Goal: Task Accomplishment & Management: Use online tool/utility

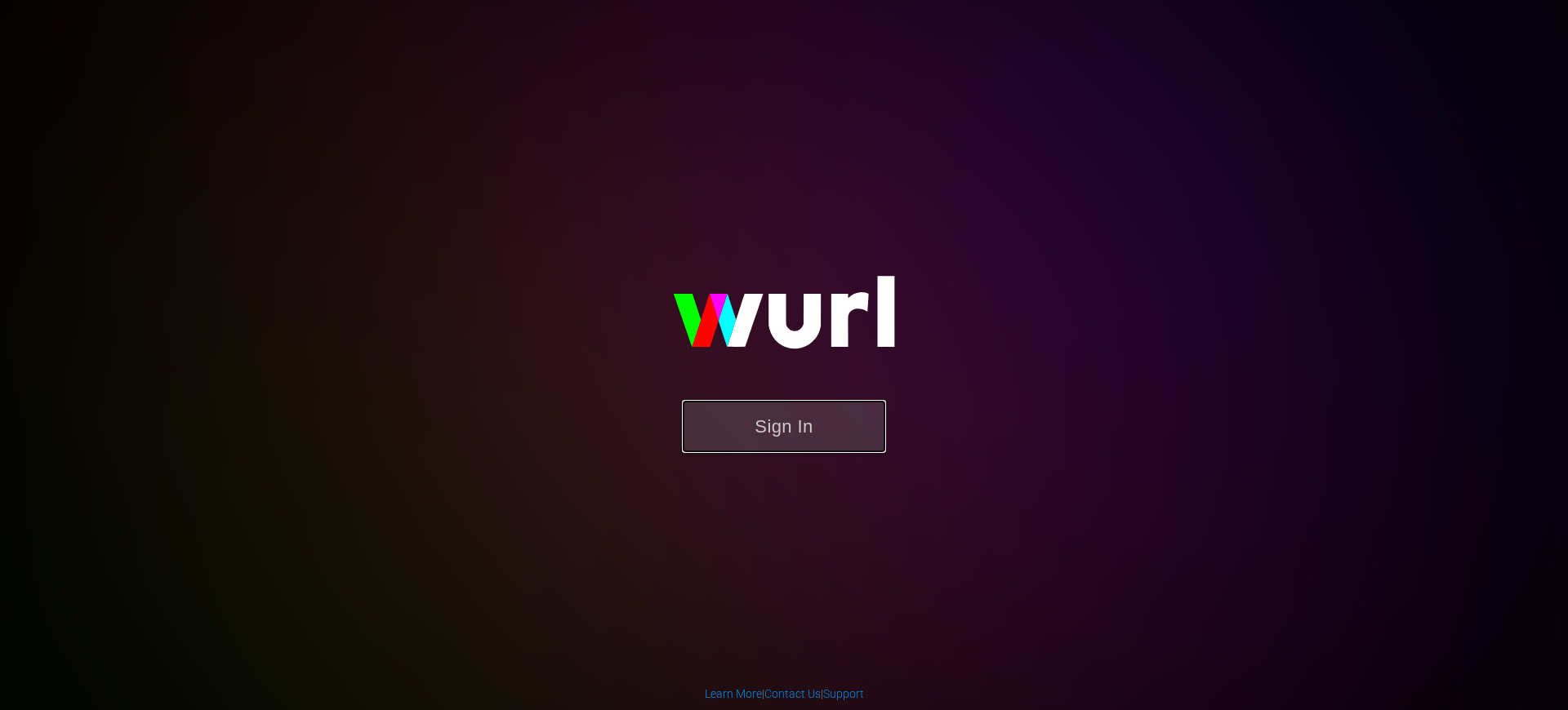
click at [753, 433] on button "Sign In" at bounding box center [784, 426] width 204 height 53
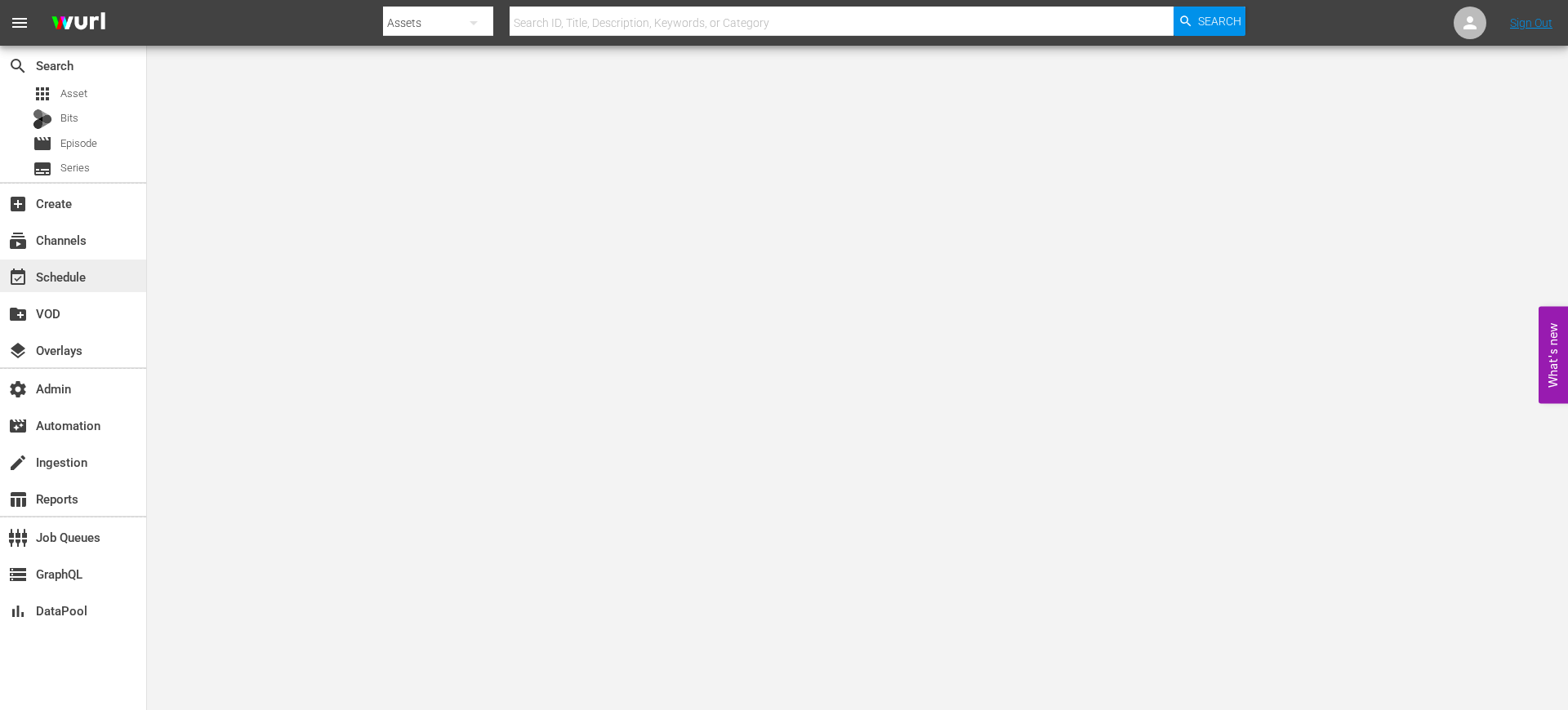
click at [70, 272] on div "event_available Schedule" at bounding box center [46, 274] width 92 height 15
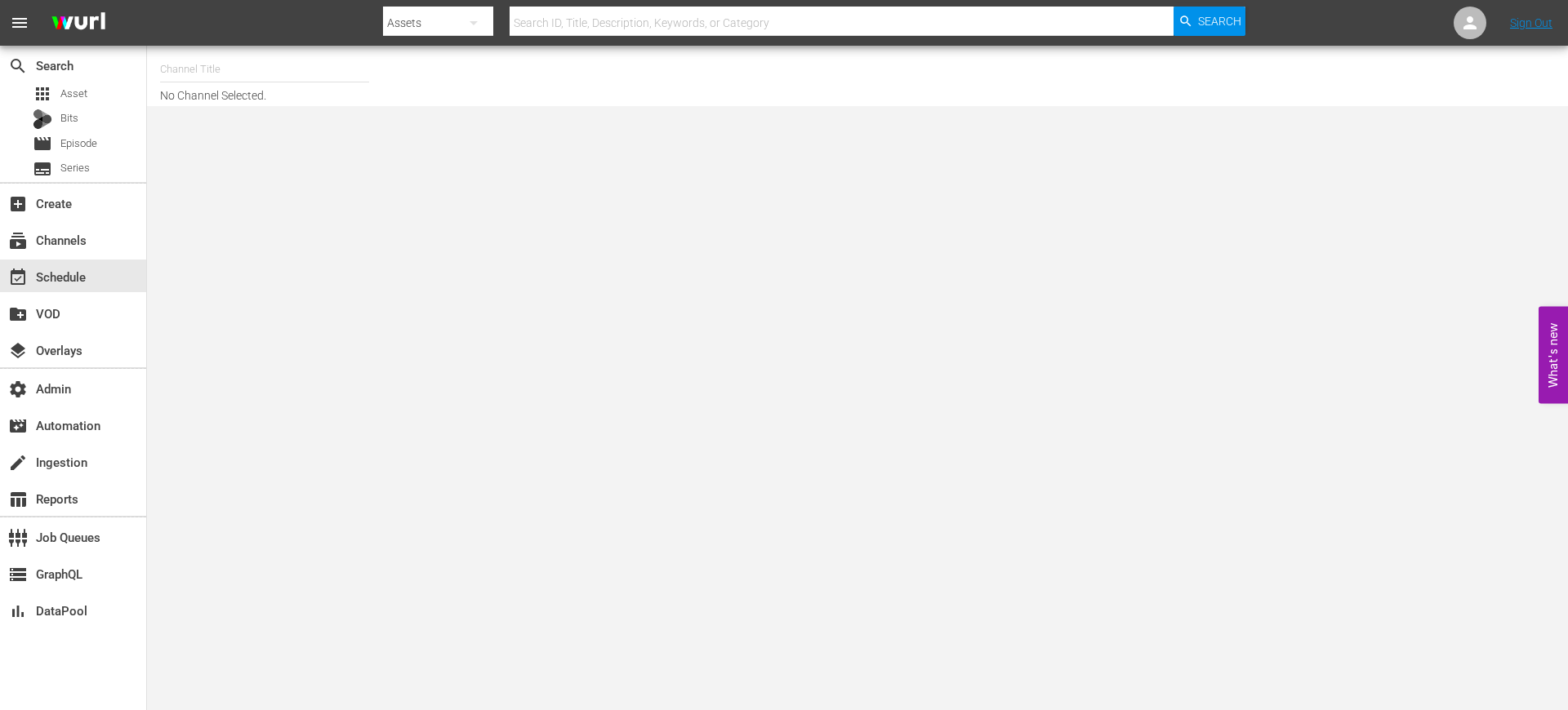
click at [216, 85] on input "text" at bounding box center [264, 69] width 209 height 39
paste input "global_fan_tv_gfnsoccer_1"
drag, startPoint x: 289, startPoint y: 67, endPoint x: 152, endPoint y: 67, distance: 137.0
click at [152, 67] on div "Channel Title global_fan_tv_gfnsoccer_1 No Channel Selected." at bounding box center [858, 76] width 1421 height 61
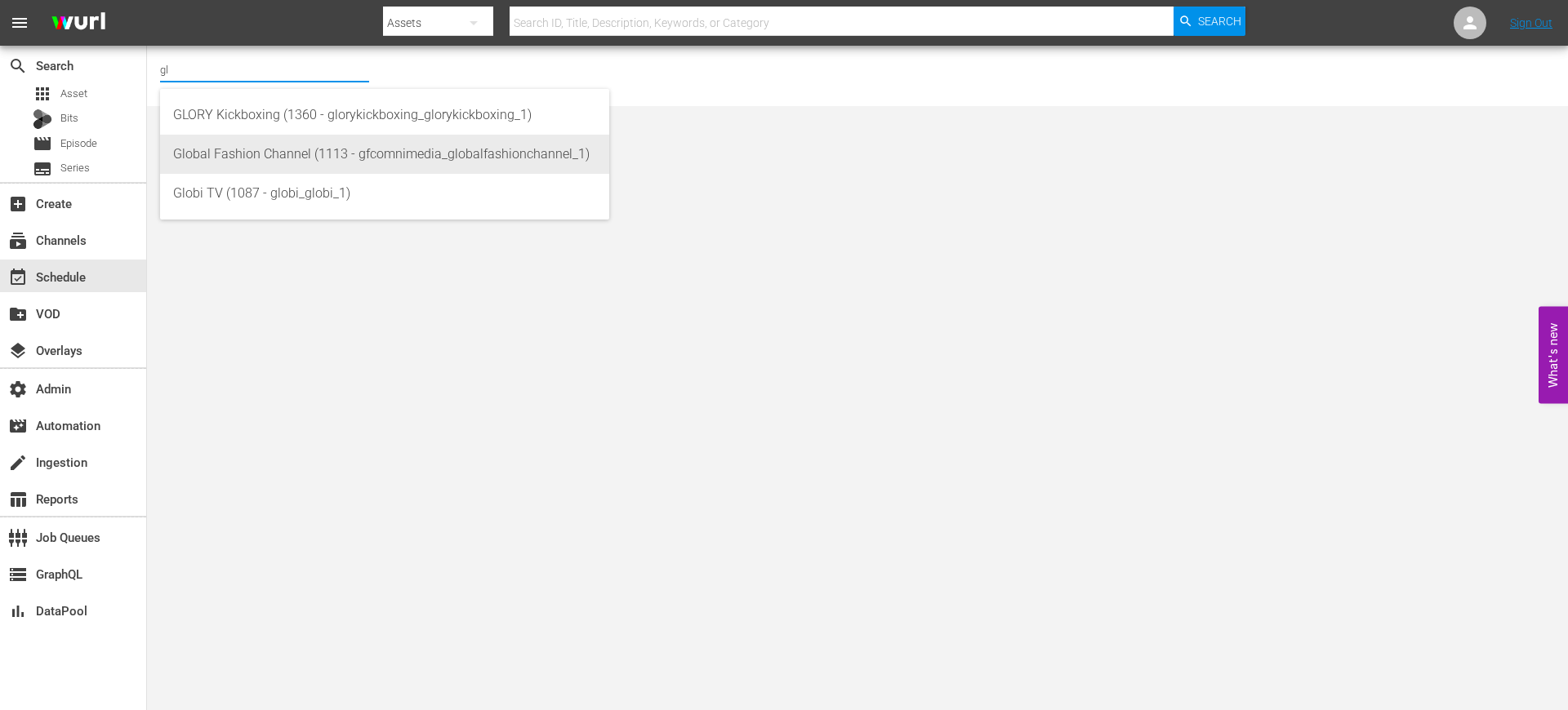
type input "g"
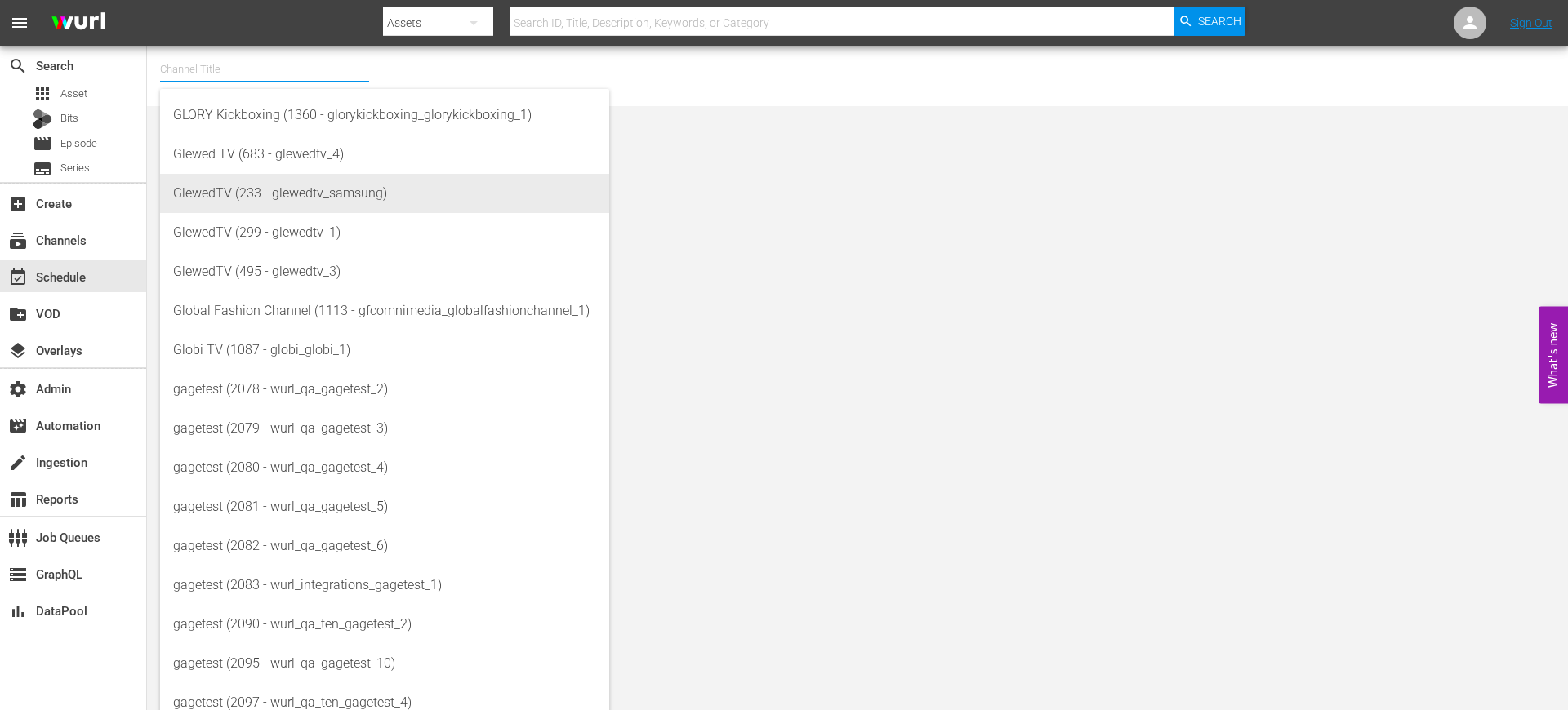
click at [262, 202] on div "GlewedTV (233 - glewedtv_samsung)" at bounding box center [384, 193] width 423 height 39
type input "GlewedTV (233 - glewedtv_samsung)"
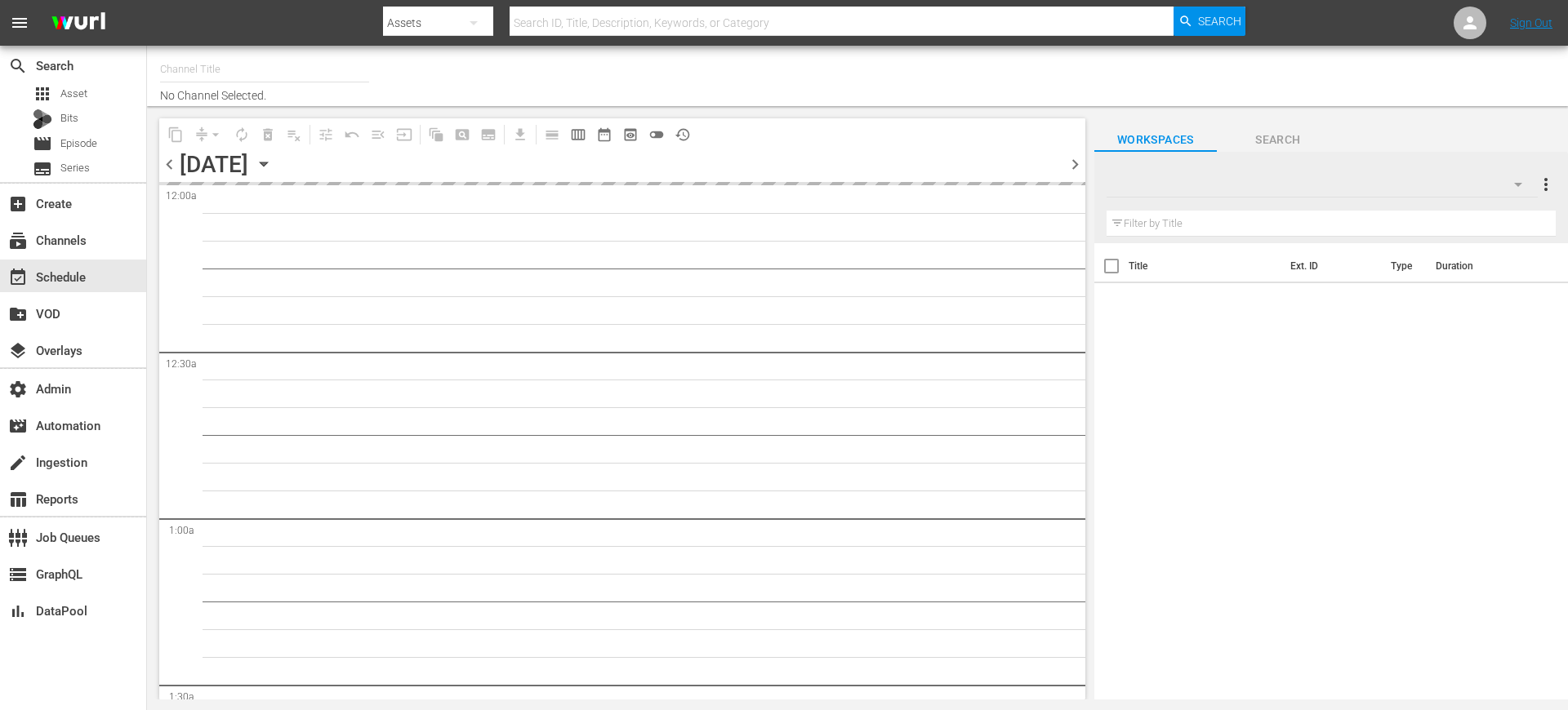
type input "GFN Soccer (2093)"
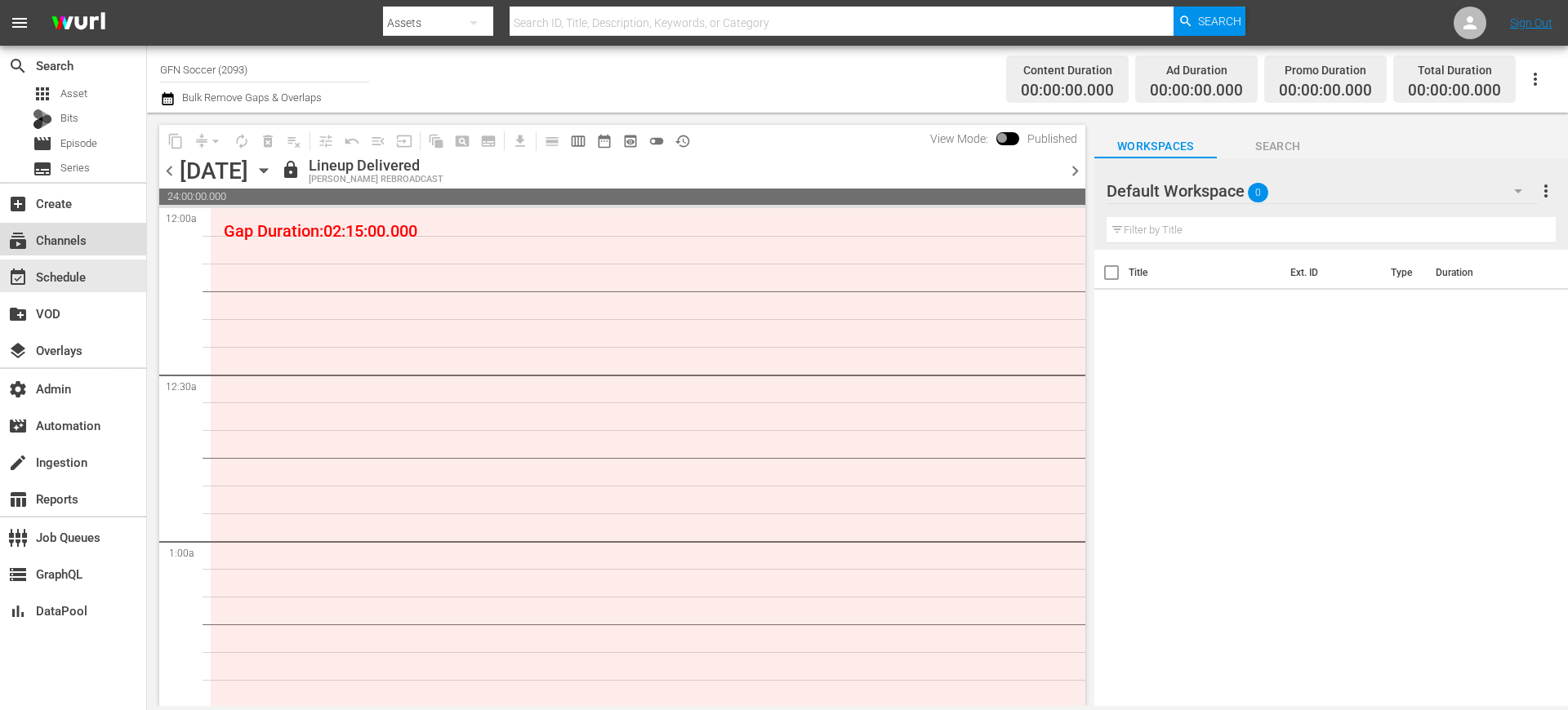
click at [75, 243] on div "subscriptions Channels" at bounding box center [46, 238] width 92 height 15
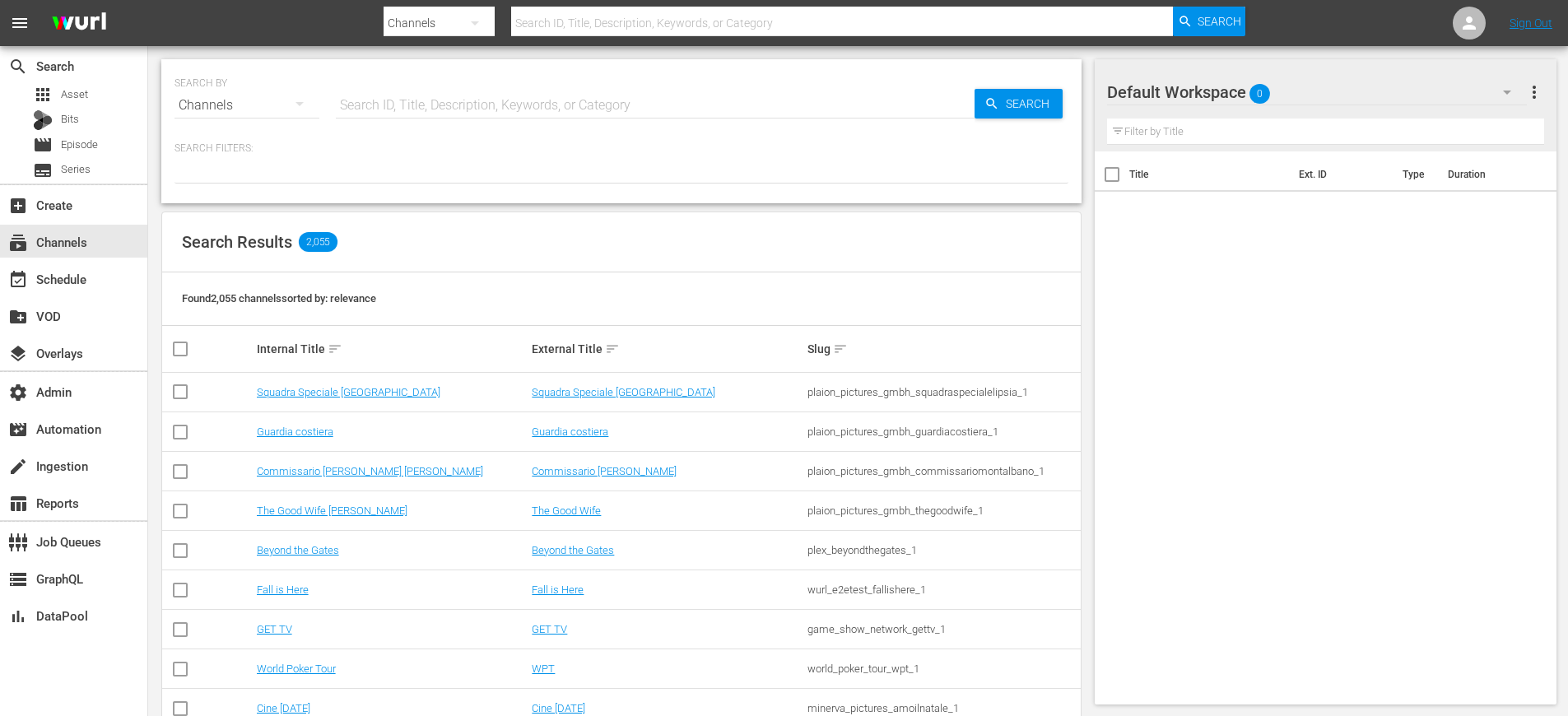
click at [382, 101] on input "text" at bounding box center [656, 105] width 639 height 39
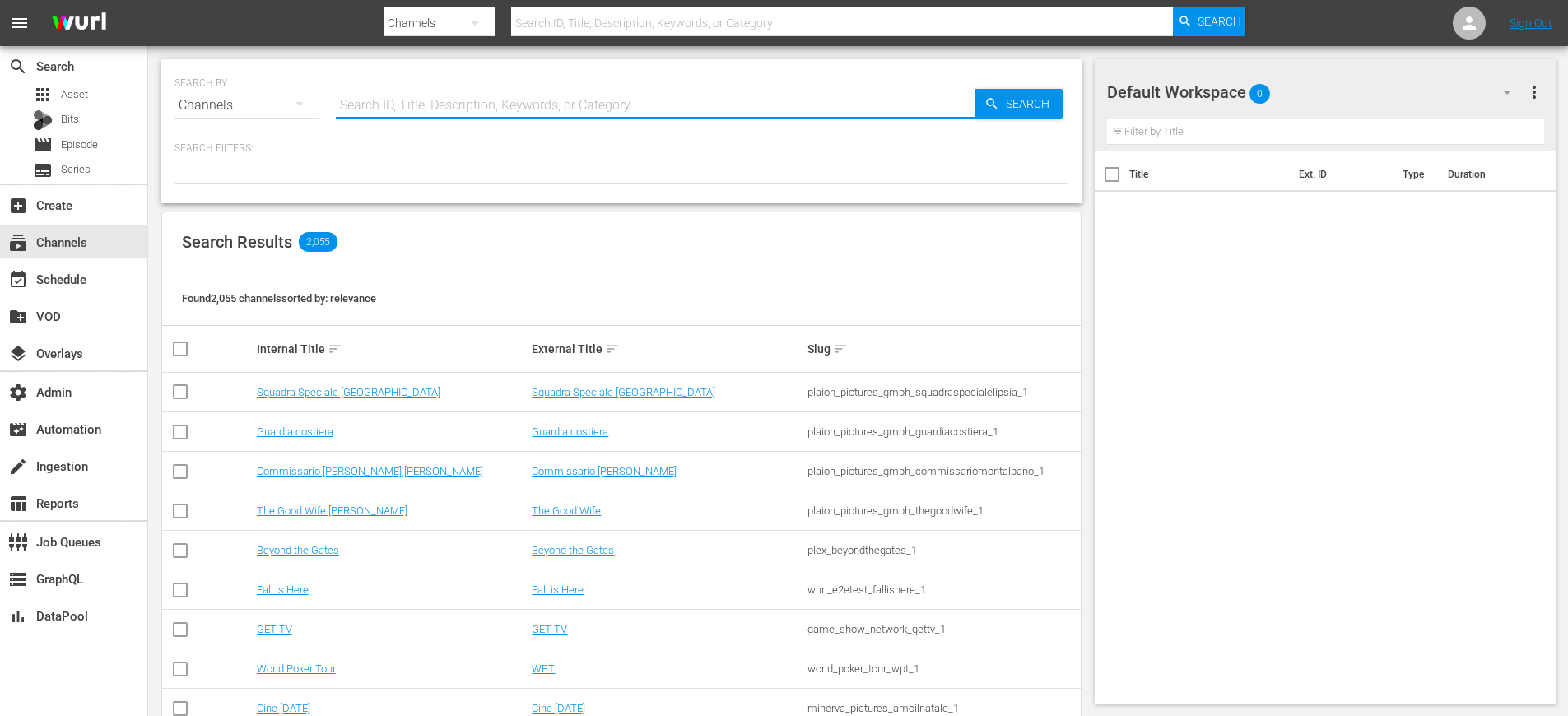
paste input "2093"
type input "2093"
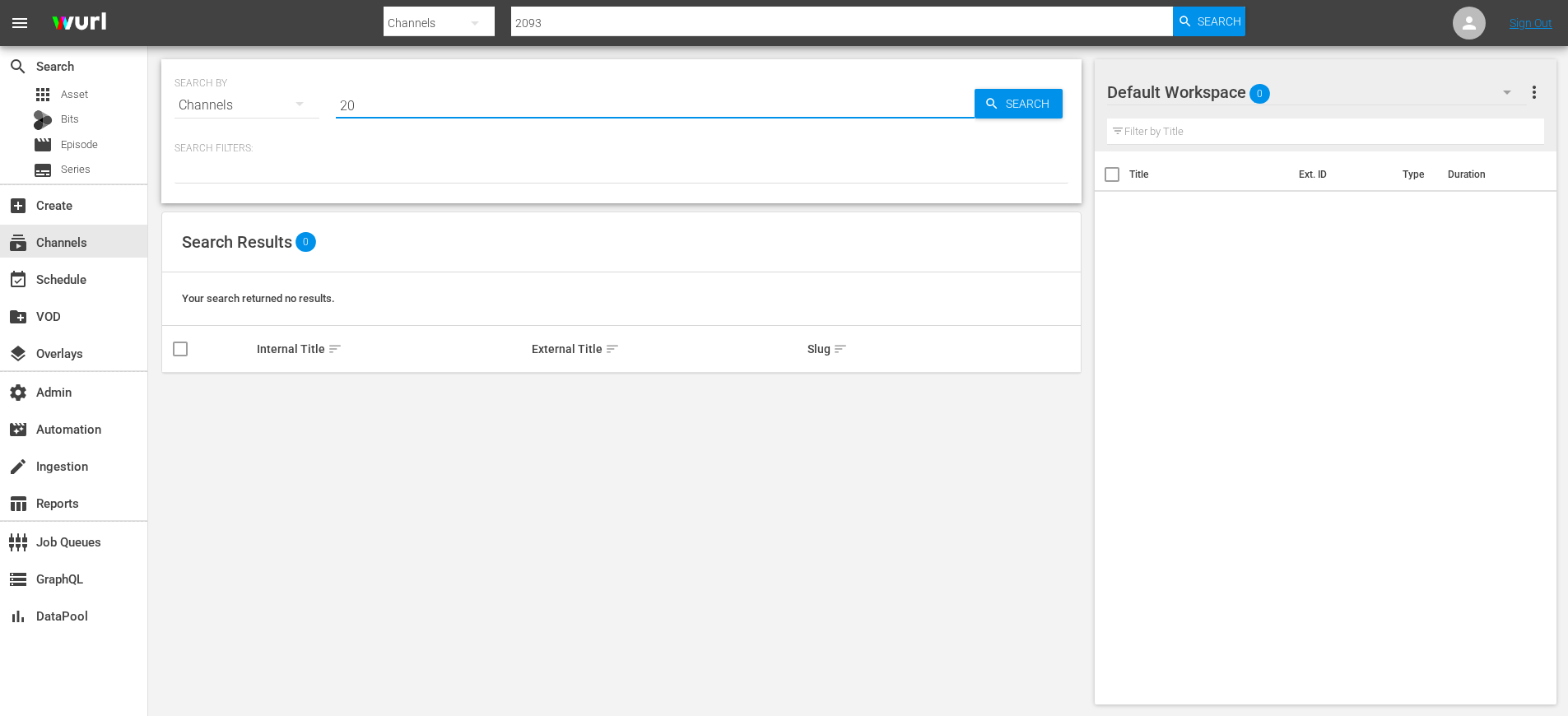
type input "2"
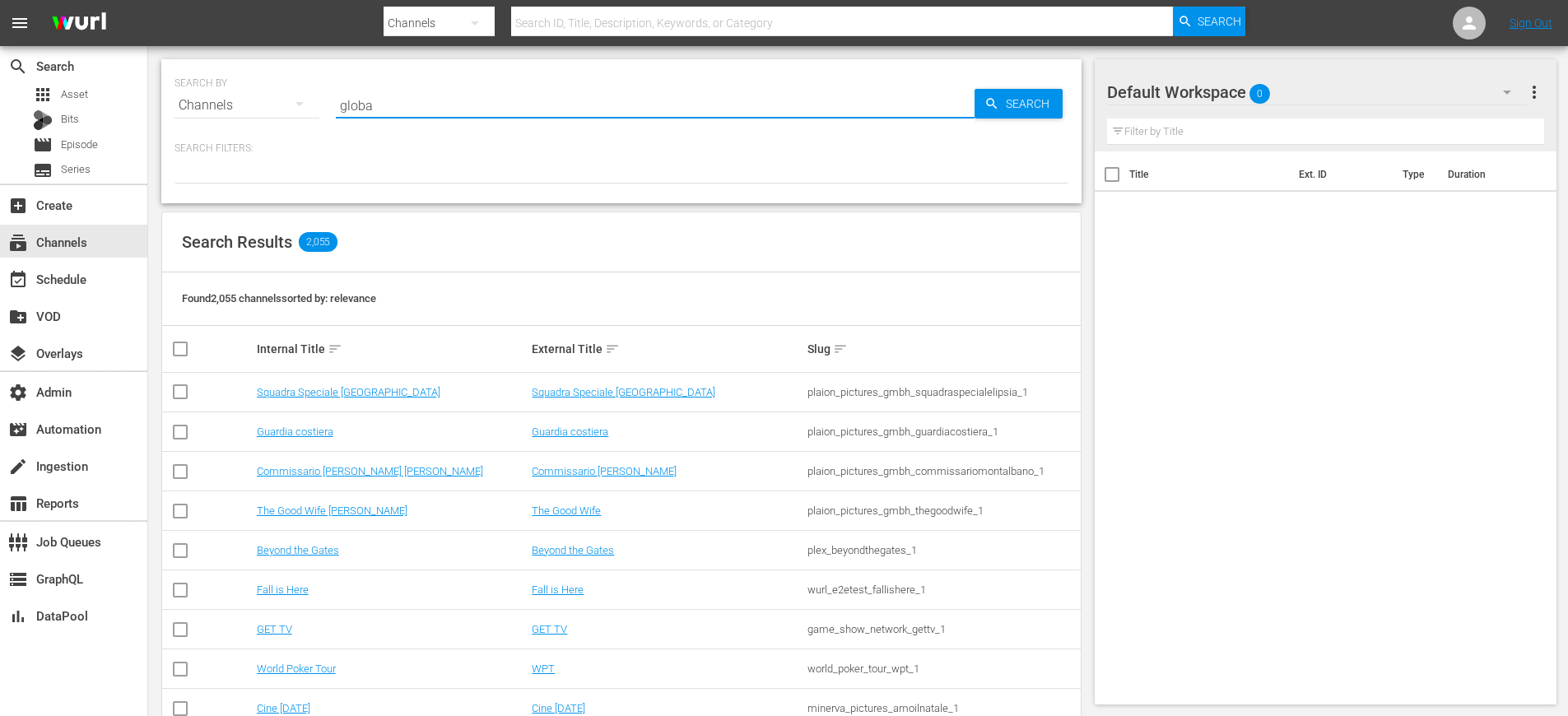
type input "global"
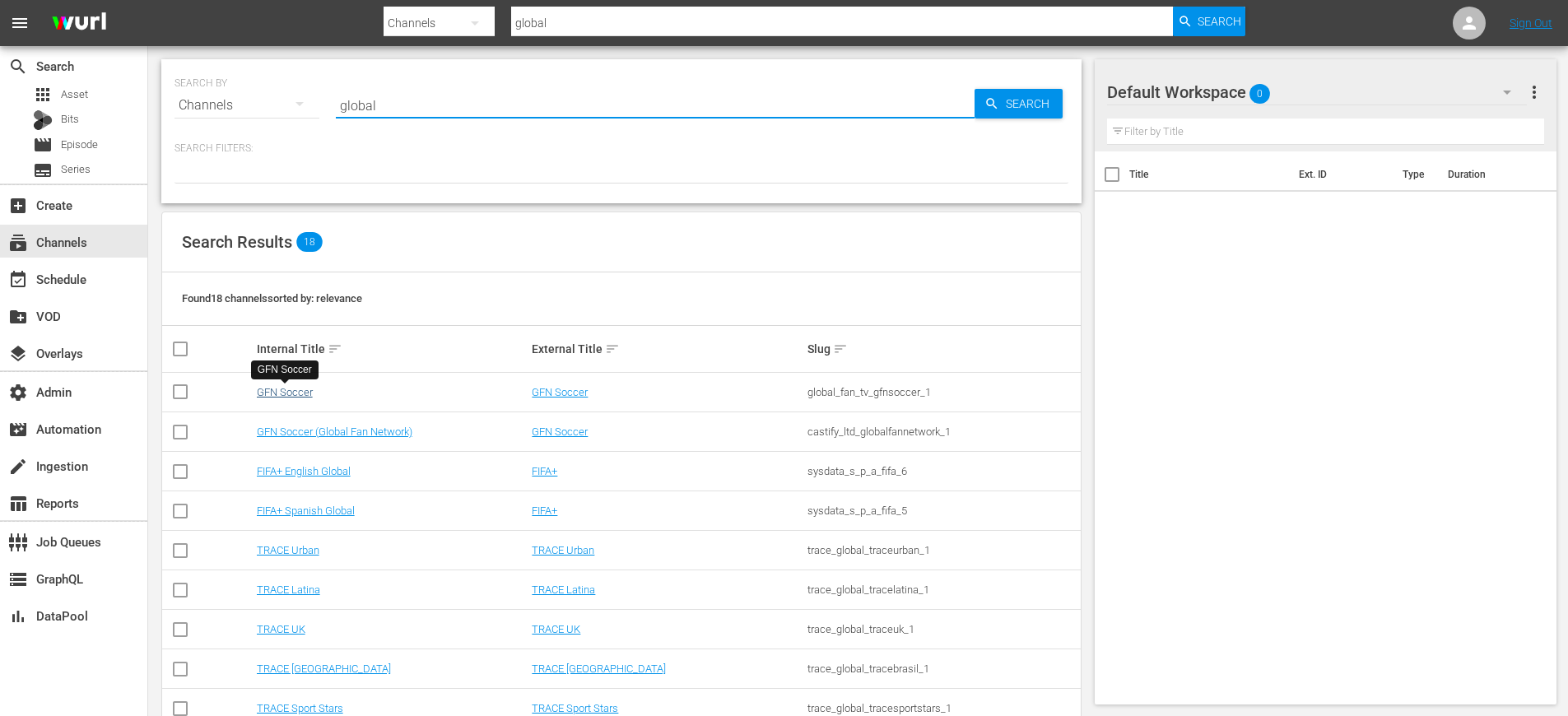
type input "global"
click at [289, 391] on link "GFN Soccer" at bounding box center [284, 392] width 56 height 13
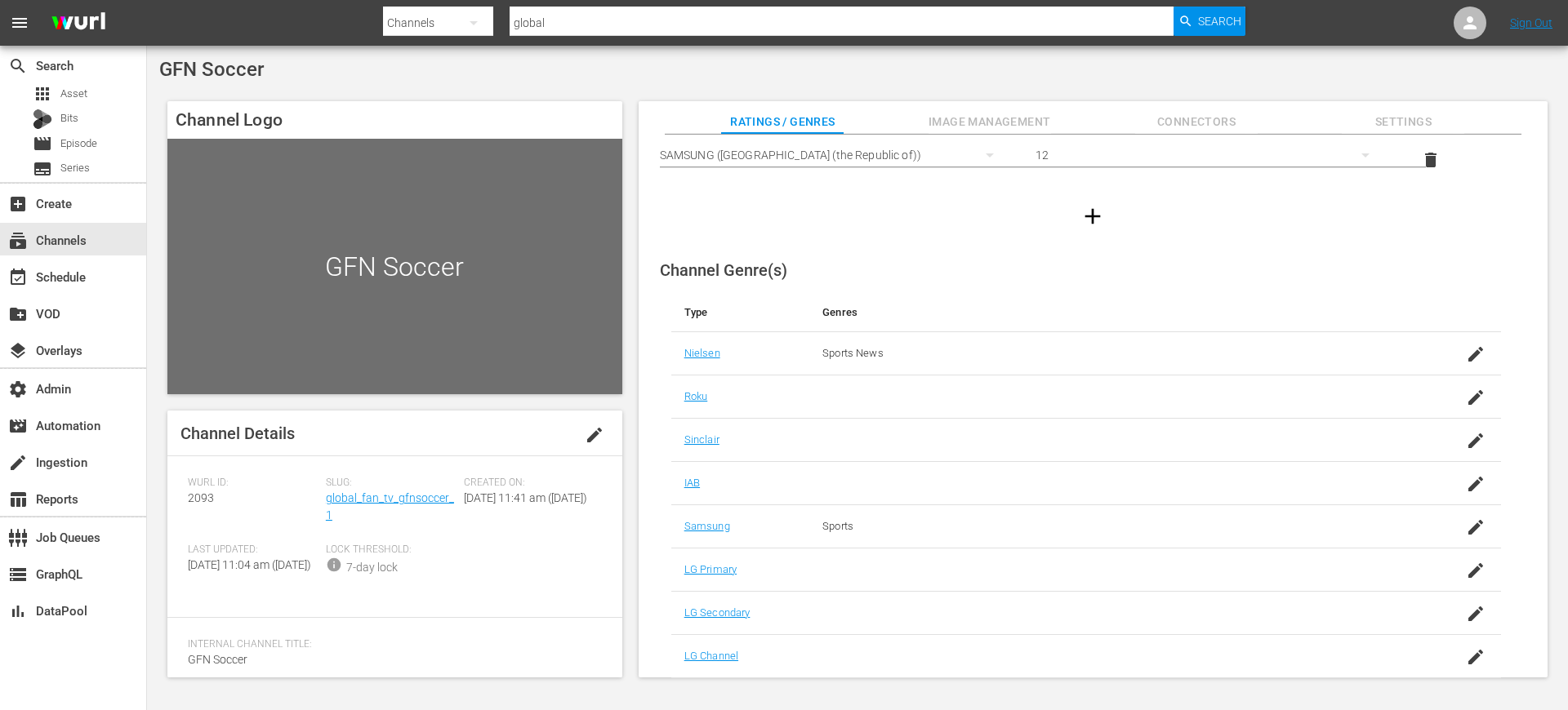
scroll to position [194, 0]
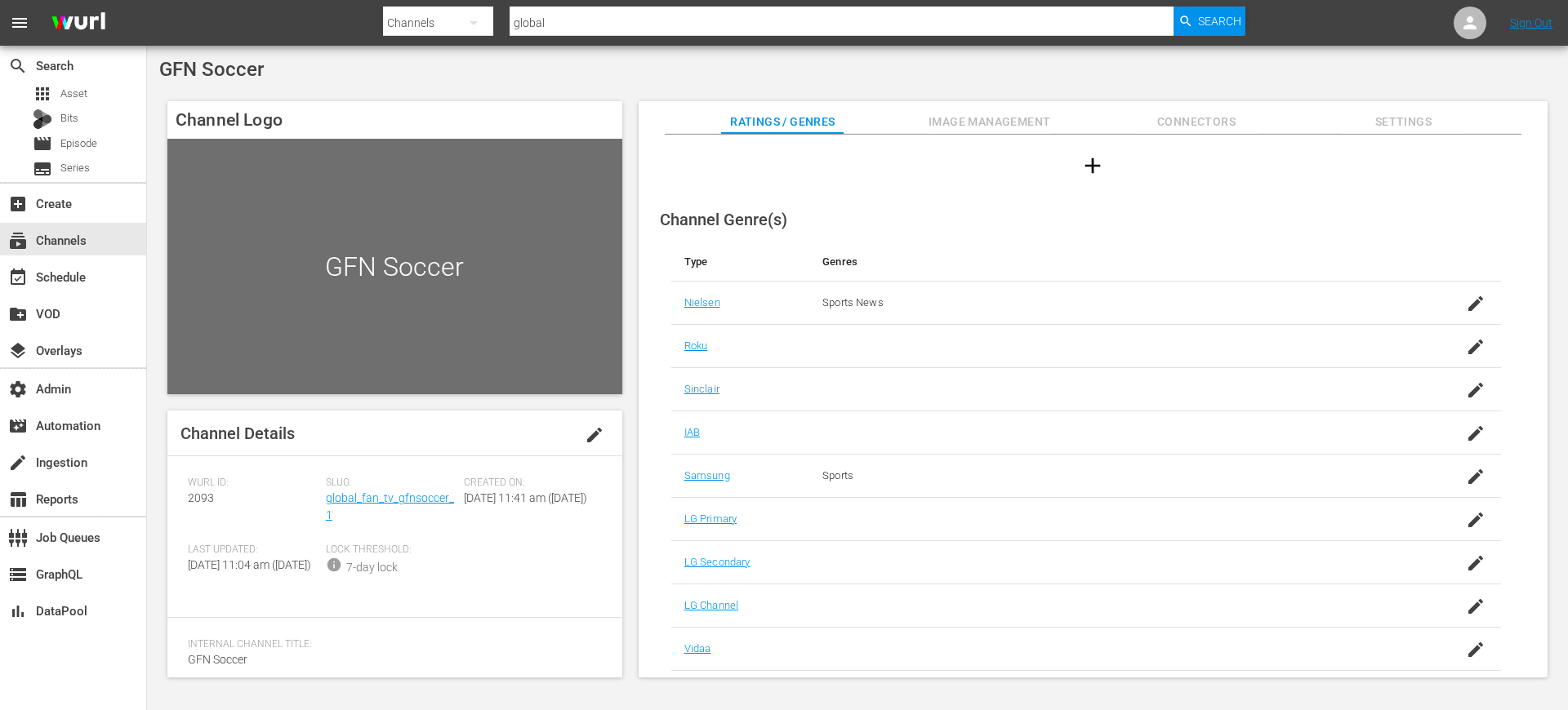
click at [1210, 121] on span "Connectors" at bounding box center [1196, 121] width 122 height 21
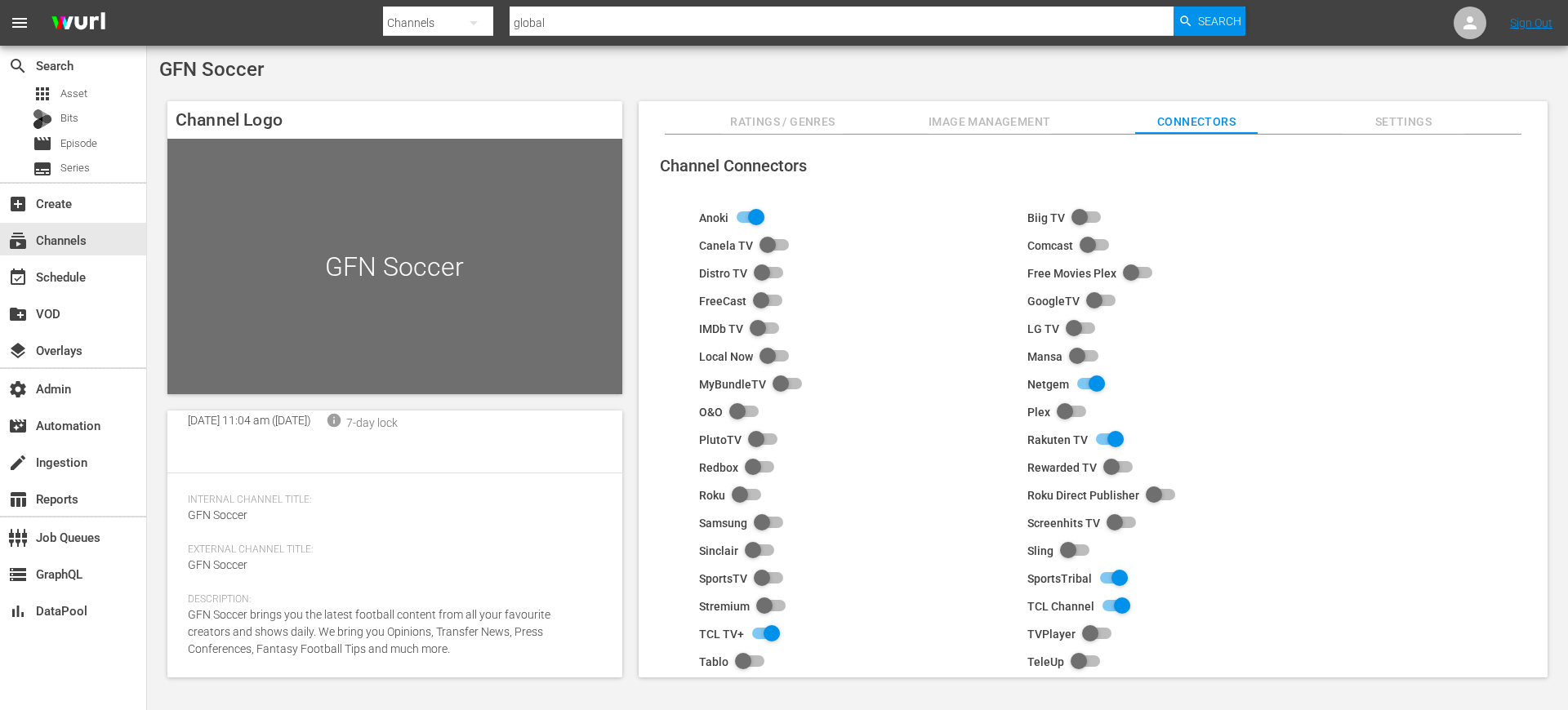
scroll to position [160, 0]
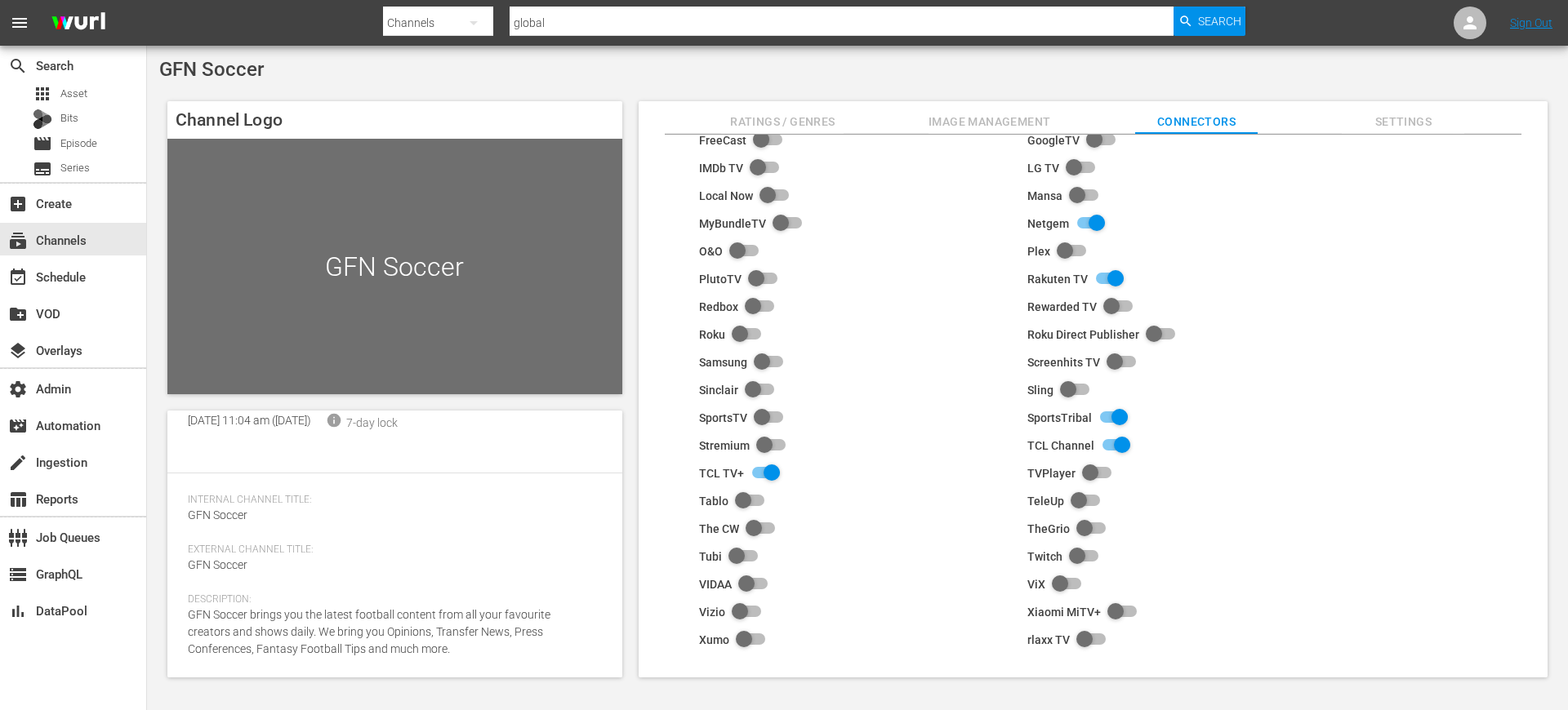
click at [992, 132] on button "Image Management" at bounding box center [989, 117] width 122 height 32
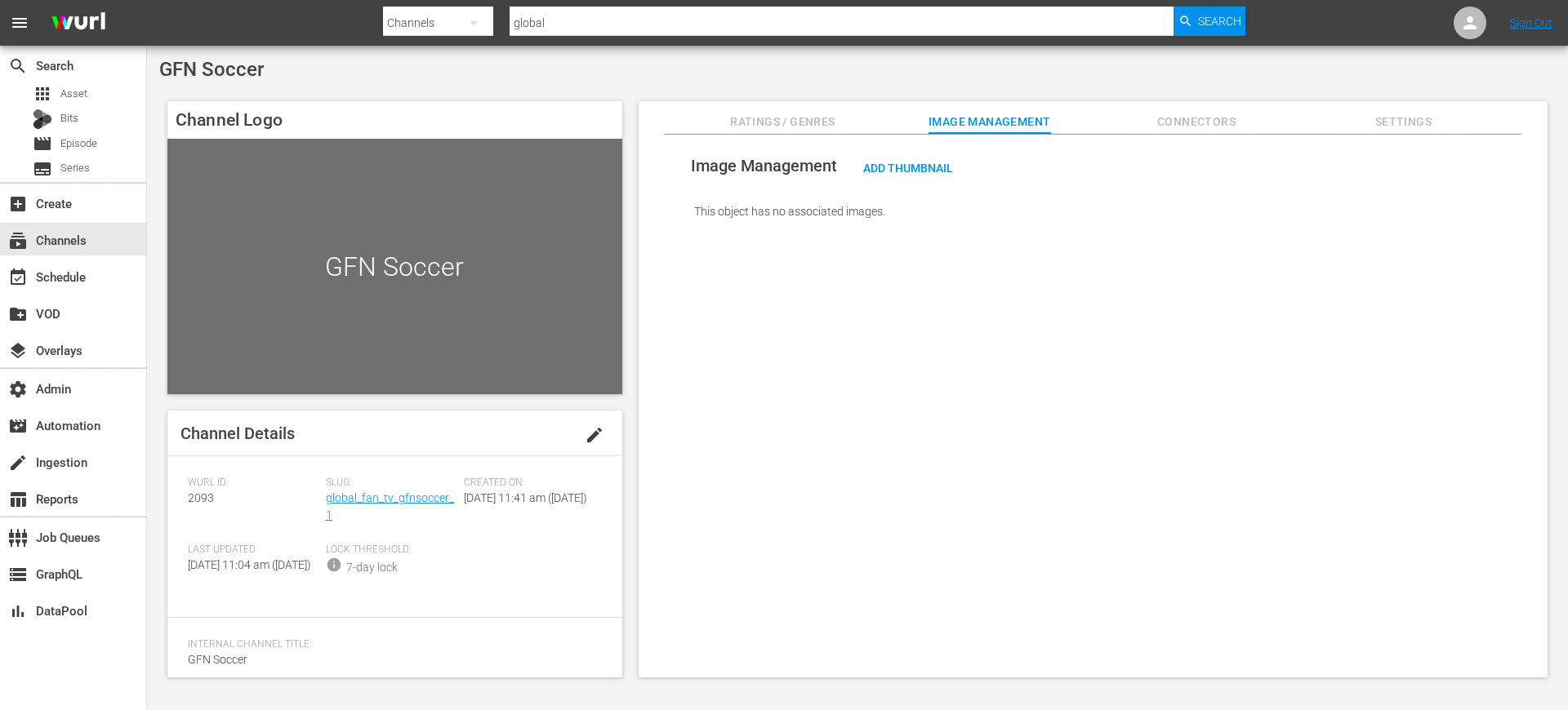
scroll to position [175, 0]
